Goal: Information Seeking & Learning: Learn about a topic

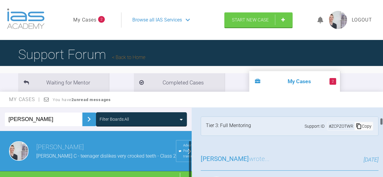
scroll to position [475, 0]
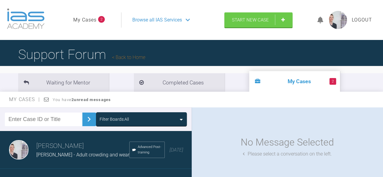
click at [66, 119] on input "text" at bounding box center [43, 120] width 77 height 14
click at [86, 122] on img at bounding box center [89, 119] width 10 height 10
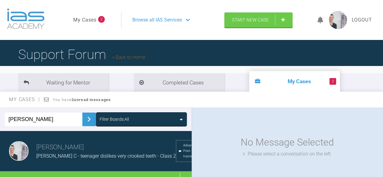
scroll to position [11, 0]
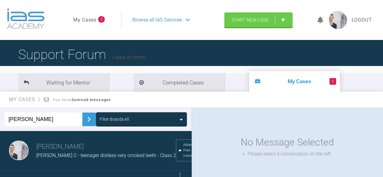
click at [90, 171] on div "Load more" at bounding box center [98, 180] width 196 height 19
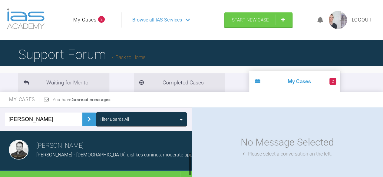
scroll to position [47, 0]
click at [86, 151] on div "Katie - 26yo dislikes canines, moderate upper crowding" at bounding box center [126, 155] width 181 height 8
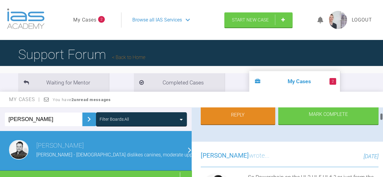
scroll to position [338, 0]
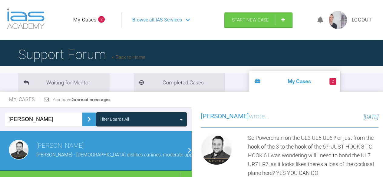
click at [201, 28] on img at bounding box center [201, 28] width 0 height 0
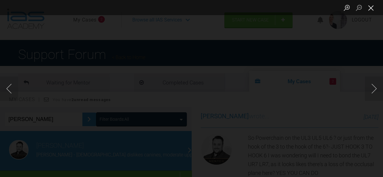
click at [373, 8] on button "Close lightbox" at bounding box center [371, 7] width 12 height 11
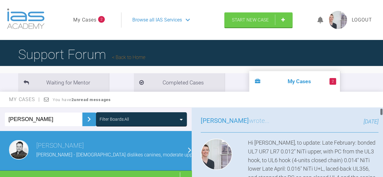
scroll to position [38, 0]
click at [0, 148] on div "Greg Souster Katie - 26yo dislikes canines, moderate upper crowding Advanced Po…" at bounding box center [98, 150] width 196 height 42
click at [0, 143] on div "Greg Souster Katie - 26yo dislikes canines, moderate upper crowding Advanced Po…" at bounding box center [98, 150] width 196 height 42
click at [79, 18] on link "My Cases" at bounding box center [84, 20] width 23 height 8
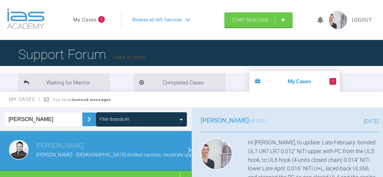
click at [59, 122] on input "[PERSON_NAME]" at bounding box center [43, 120] width 77 height 14
type input "k"
click at [85, 24] on link "My Cases" at bounding box center [84, 20] width 23 height 8
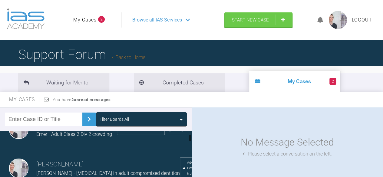
scroll to position [59, 0]
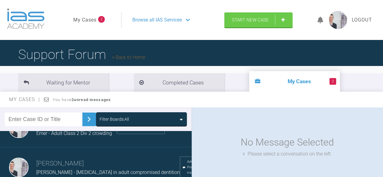
click at [143, 55] on link "Back to Home" at bounding box center [128, 57] width 33 height 6
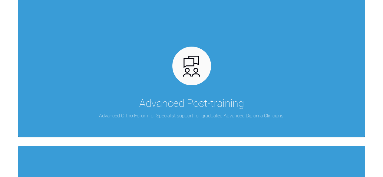
scroll to position [141, 0]
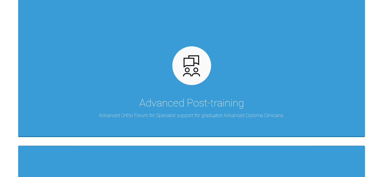
click at [153, 112] on p "Advanced Ortho Forum for Specialist support for graduated Advanced Diploma Clin…" at bounding box center [191, 116] width 185 height 8
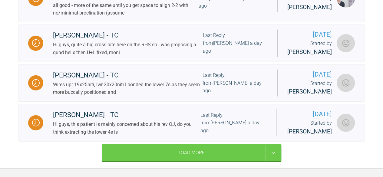
scroll to position [889, 0]
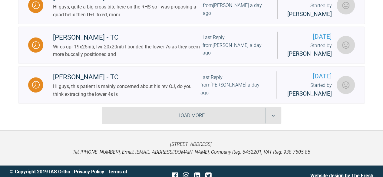
click at [157, 109] on div "Load More" at bounding box center [191, 116] width 179 height 18
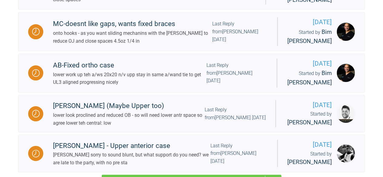
scroll to position [1740, 0]
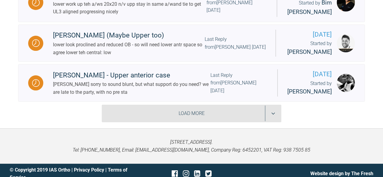
click at [112, 107] on div "Load More" at bounding box center [191, 114] width 179 height 18
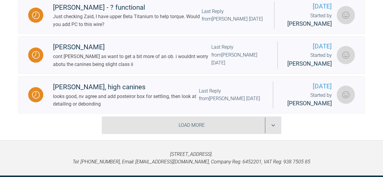
scroll to position [2523, 0]
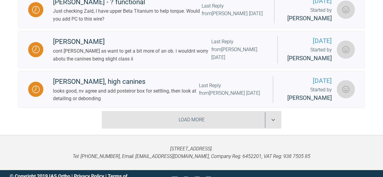
click at [131, 111] on div "Load More" at bounding box center [191, 120] width 179 height 18
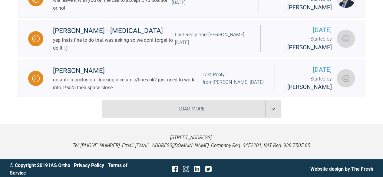
scroll to position [3287, 0]
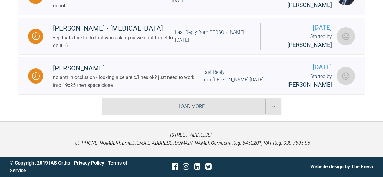
click at [143, 103] on div "Load More" at bounding box center [191, 107] width 179 height 18
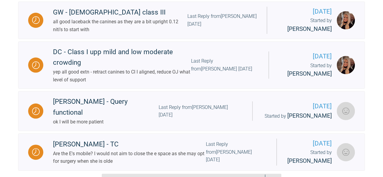
scroll to position [4084, 0]
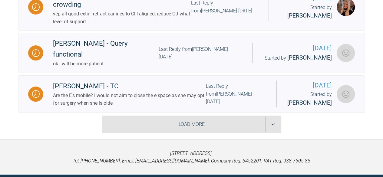
click at [148, 116] on div "Load More" at bounding box center [191, 125] width 179 height 18
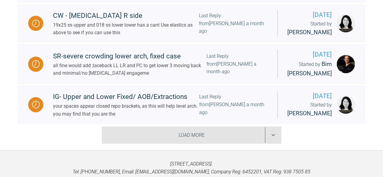
scroll to position [4773, 0]
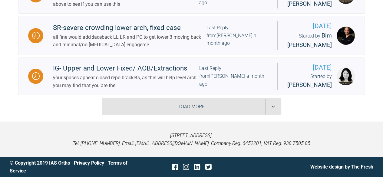
click at [121, 101] on div "Load More" at bounding box center [191, 107] width 179 height 18
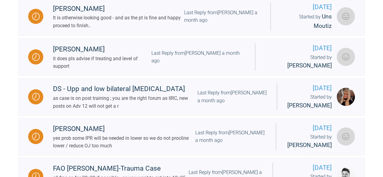
scroll to position [5575, 0]
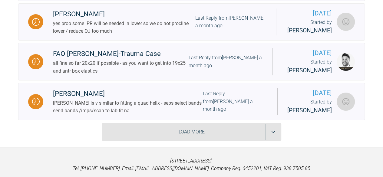
click at [160, 123] on div "Load More" at bounding box center [191, 132] width 179 height 18
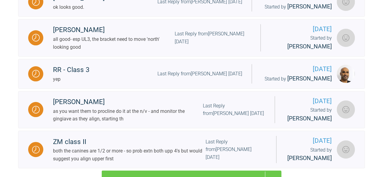
scroll to position [6327, 0]
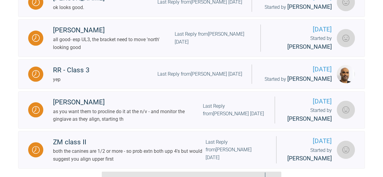
click at [124, 172] on div "Load More" at bounding box center [191, 181] width 179 height 18
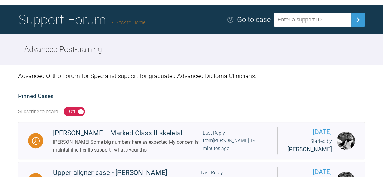
scroll to position [0, 0]
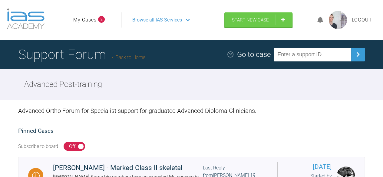
click at [94, 17] on link "My Cases" at bounding box center [84, 20] width 23 height 8
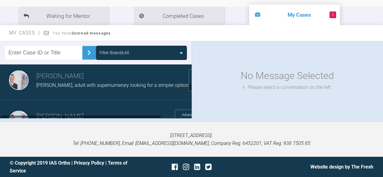
scroll to position [356, 0]
click at [74, 88] on span "Elina, adult with supernumerary looking for a simpler option" at bounding box center [112, 86] width 152 height 6
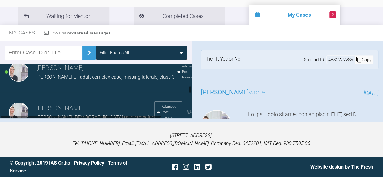
scroll to position [398, 0]
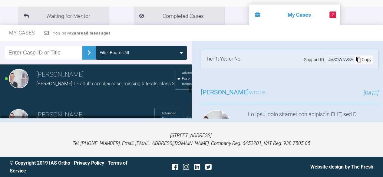
click at [74, 87] on span "Dean L - adult complex case, missing laterals, class 3" at bounding box center [105, 84] width 138 height 6
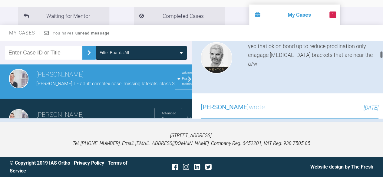
scroll to position [342, 0]
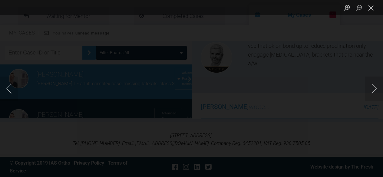
click at [25, 69] on div "Lightbox" at bounding box center [191, 88] width 383 height 177
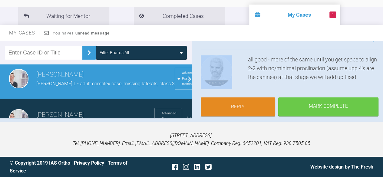
scroll to position [49, 0]
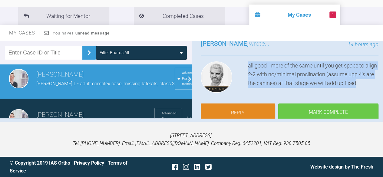
drag, startPoint x: 248, startPoint y: 60, endPoint x: 385, endPoint y: 88, distance: 140.4
click at [383, 88] on html "My Cases 1 Logout Browse all IAS Services Start New Case Logout Support Forum B…" at bounding box center [191, 55] width 383 height 244
copy div "all good - more of the same until you get space to align 2-2 with no/minimal pr…"
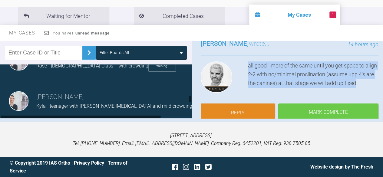
scroll to position [554, 0]
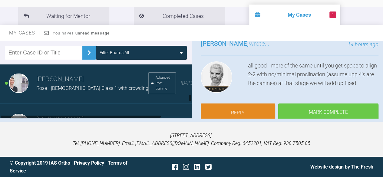
click at [60, 84] on h3 "[PERSON_NAME]" at bounding box center [92, 79] width 112 height 10
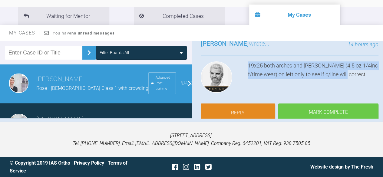
drag, startPoint x: 247, startPoint y: 64, endPoint x: 353, endPoint y: 71, distance: 105.5
click at [353, 71] on div "19x25 both arches and Cl II (4.5 oz 1/4inc f/time wear) on left only to see if …" at bounding box center [313, 78] width 131 height 34
copy div "19x25 both arches and Cl II (4.5 oz 1/4inc f/time wear) on left only to see if …"
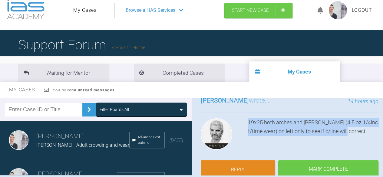
scroll to position [5, 0]
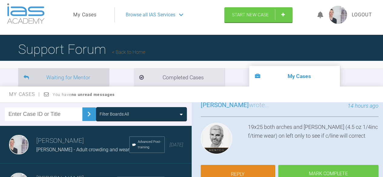
click at [88, 83] on li "Waiting for Mentor" at bounding box center [63, 77] width 91 height 18
